Goal: Information Seeking & Learning: Understand process/instructions

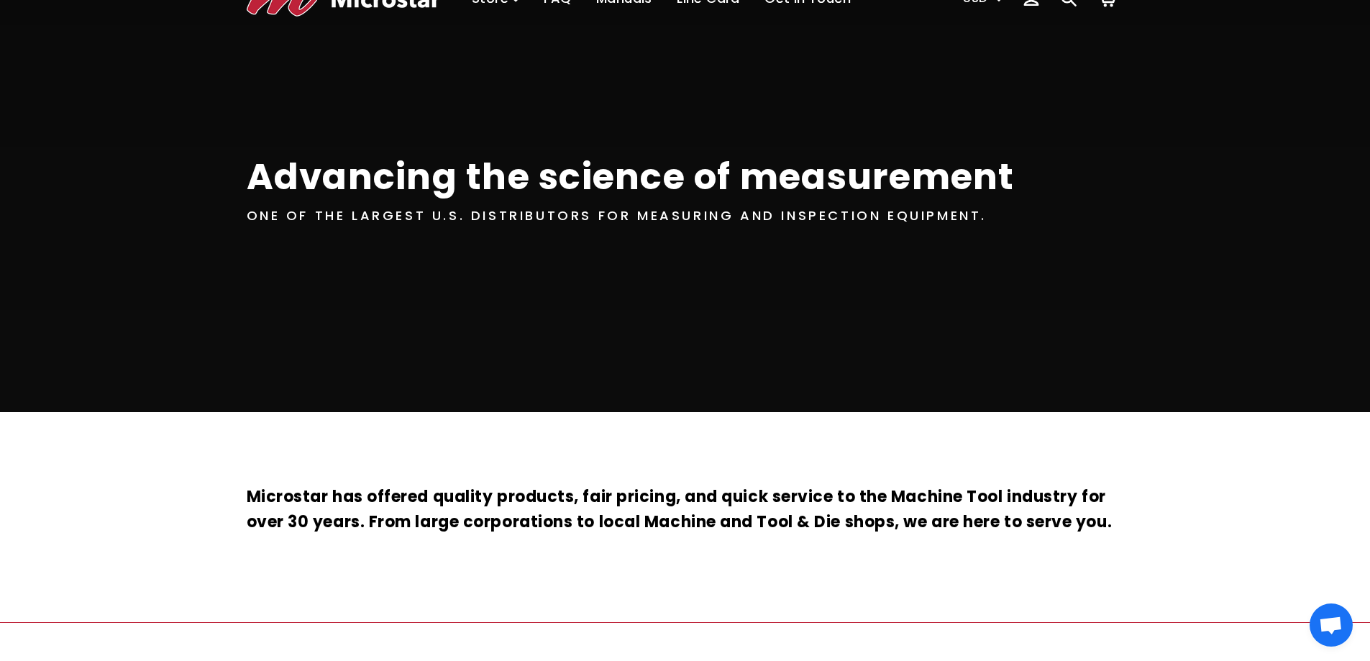
scroll to position [216, 0]
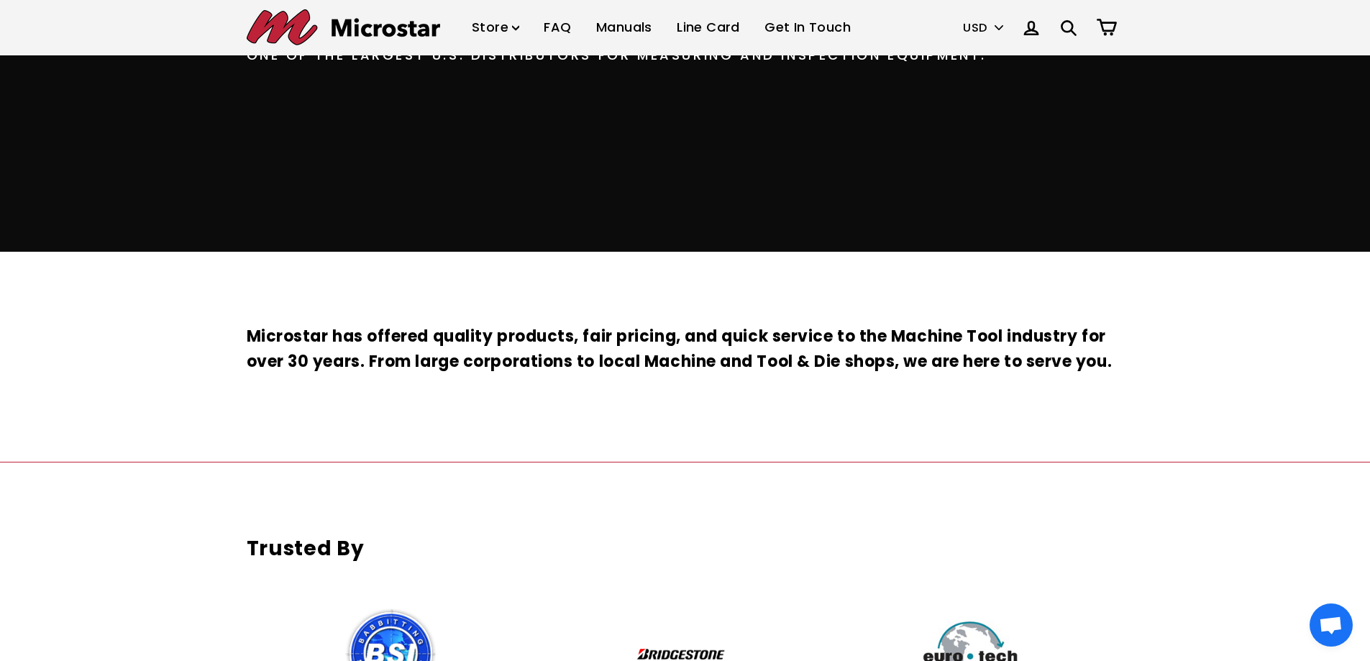
click at [562, 32] on link "FAQ" at bounding box center [557, 27] width 49 height 42
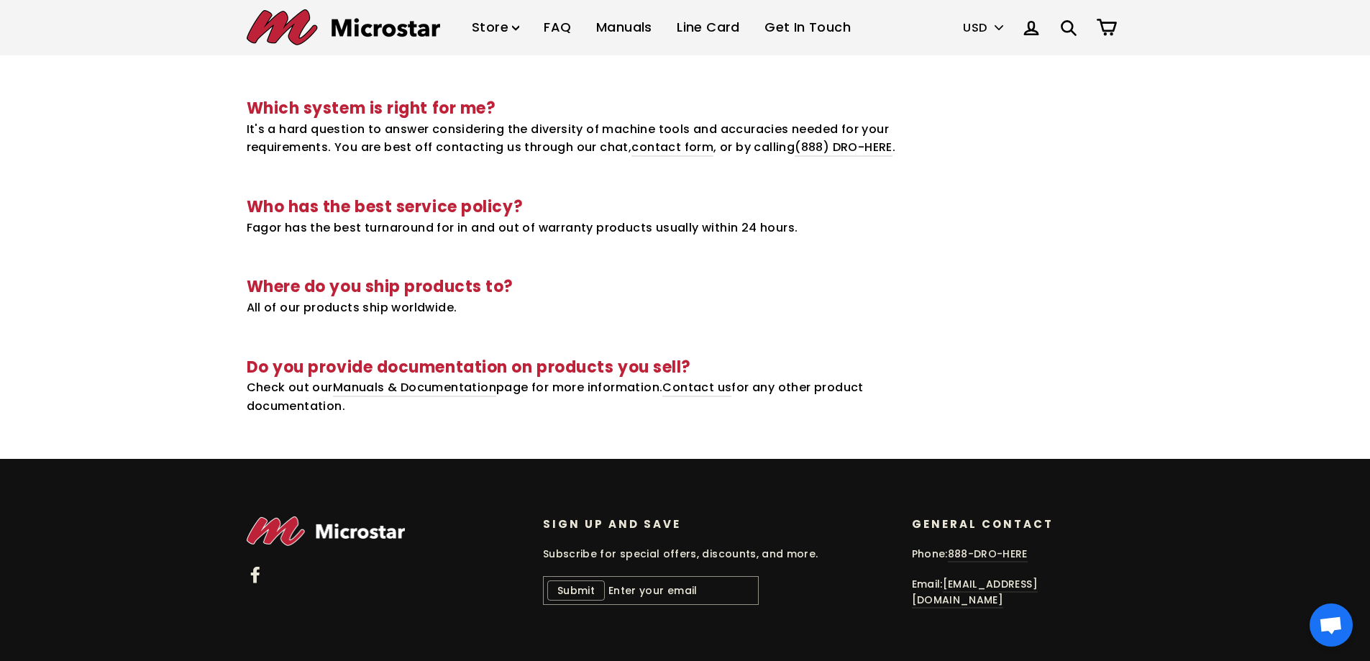
scroll to position [291, 0]
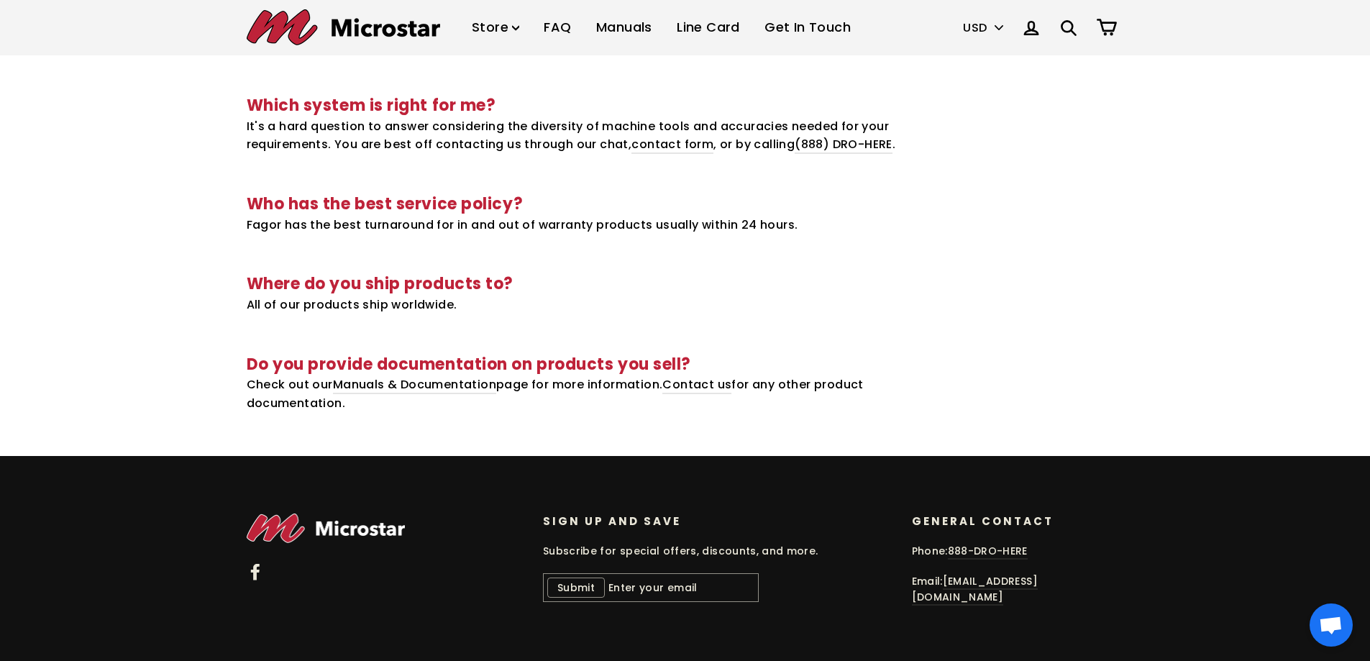
click at [295, 527] on img at bounding box center [326, 528] width 159 height 29
